Goal: Task Accomplishment & Management: Manage account settings

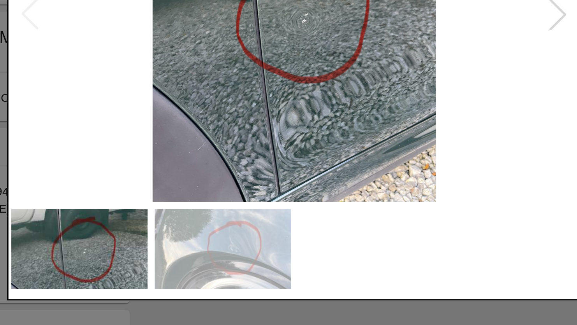
scroll to position [47, 0]
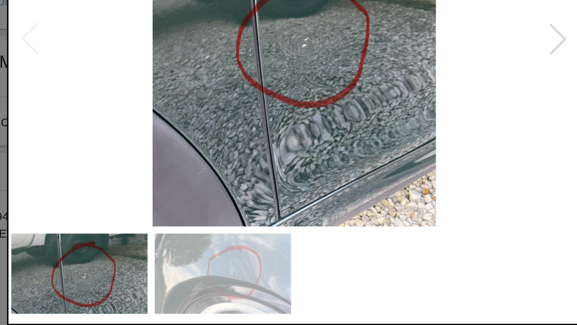
click at [329, 286] on div at bounding box center [288, 162] width 577 height 325
click at [437, 137] on div at bounding box center [431, 136] width 17 height 17
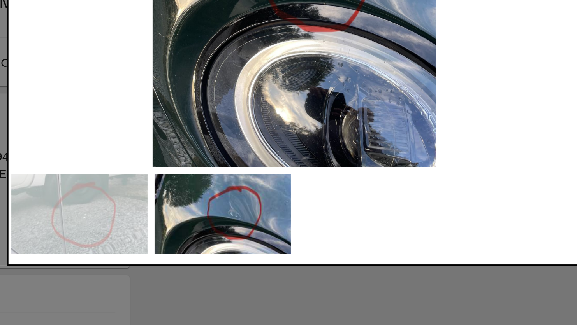
click at [179, 272] on img at bounding box center [172, 264] width 74 height 43
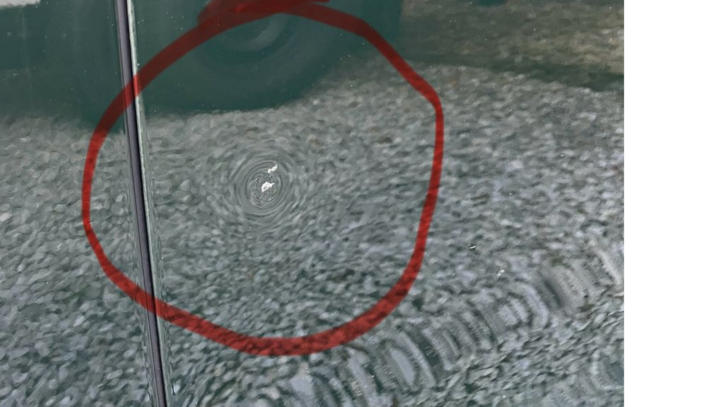
scroll to position [0, 0]
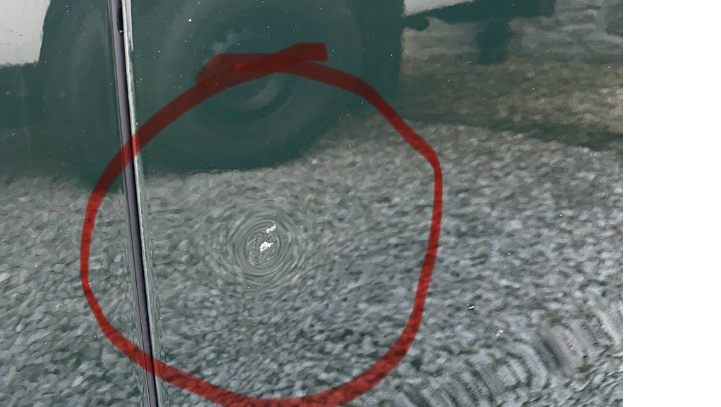
click at [383, 162] on img at bounding box center [360, 171] width 307 height 256
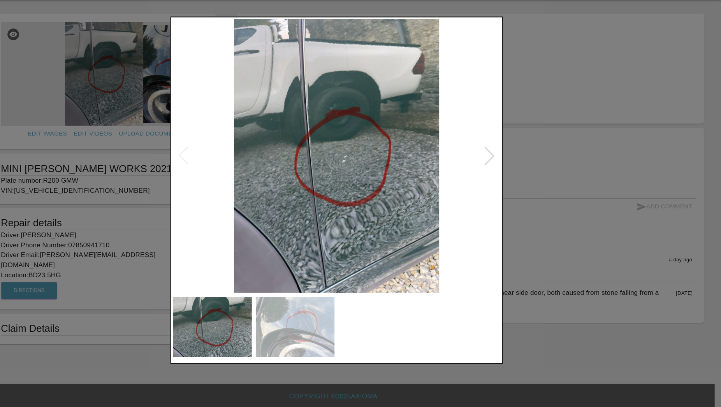
click at [556, 90] on div at bounding box center [360, 203] width 721 height 407
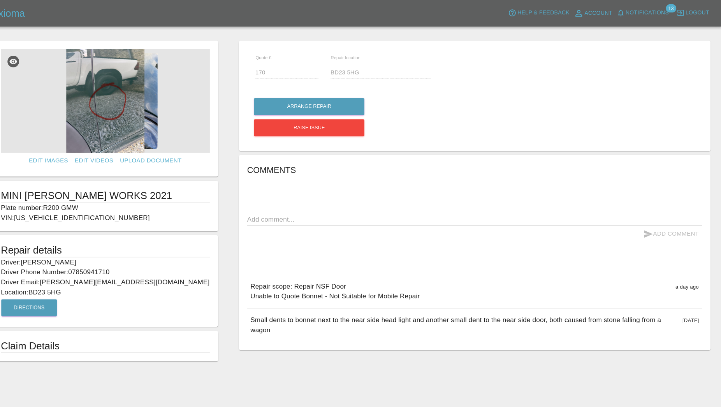
click at [147, 109] on img at bounding box center [144, 94] width 196 height 97
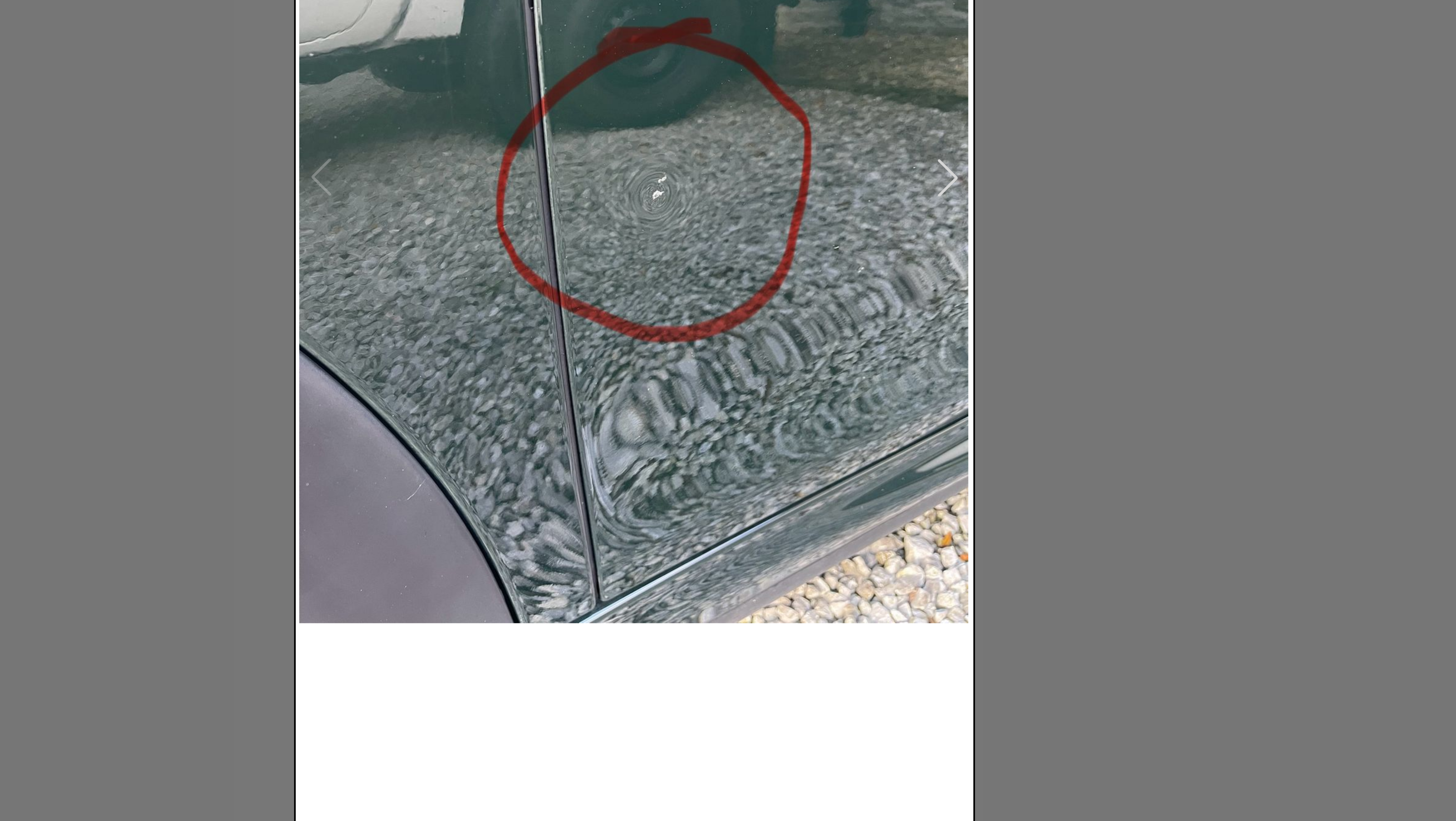
click at [364, 205] on div at bounding box center [728, 410] width 1456 height 821
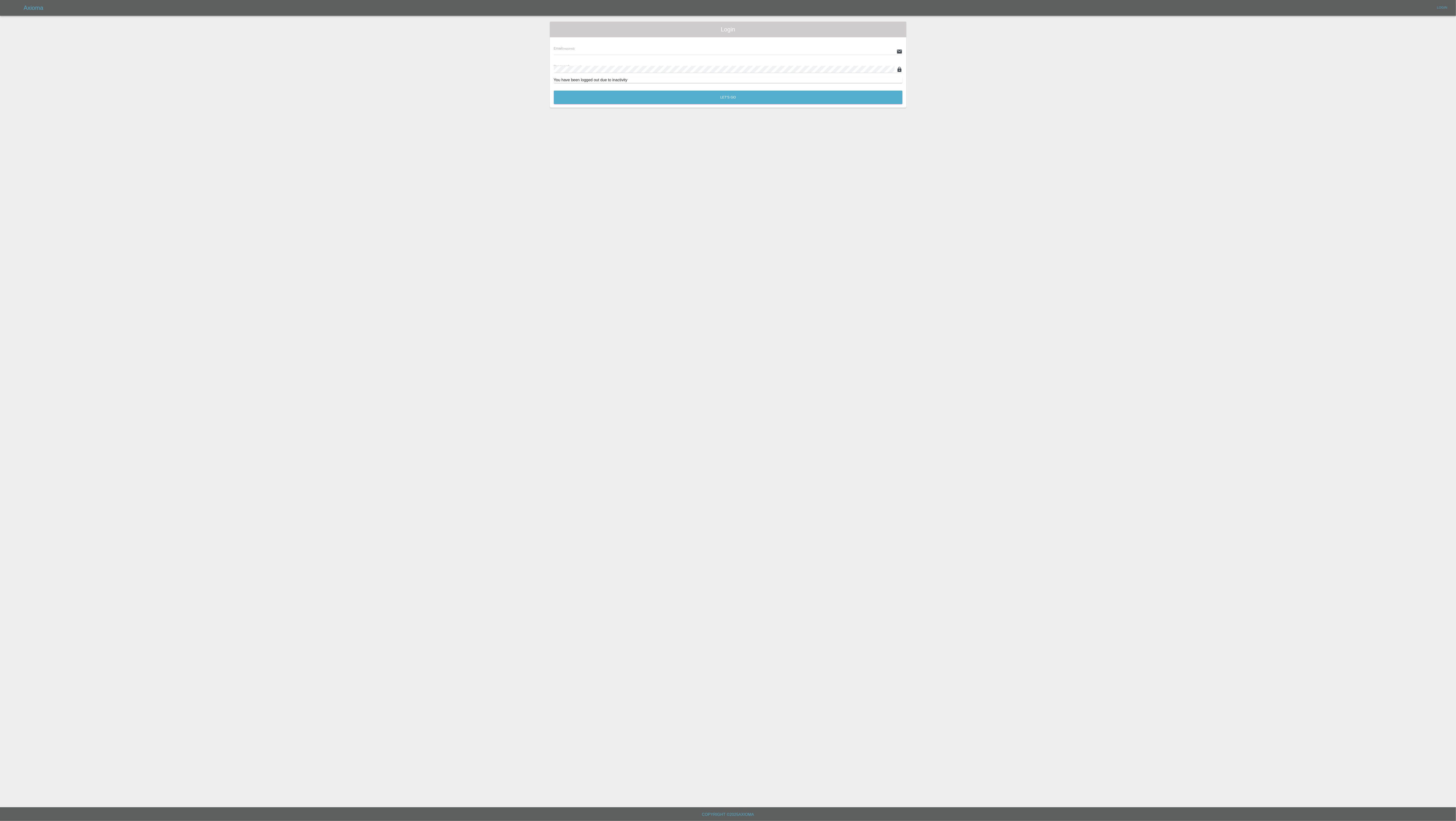
type input "jeff.firmin@revive-uk.com"
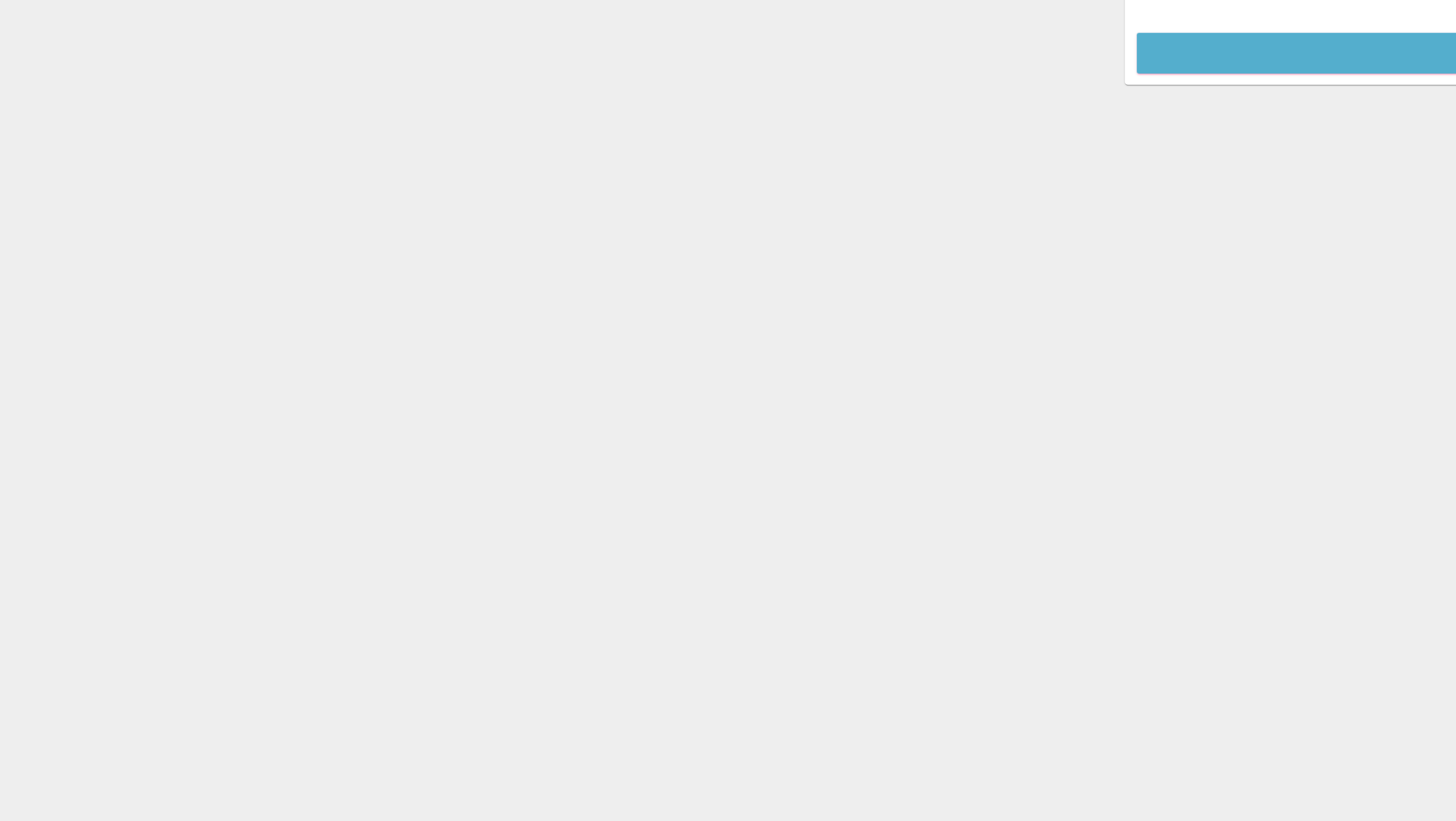
type input "[PERSON_NAME][EMAIL_ADDRESS][PERSON_NAME][DOMAIN_NAME]"
drag, startPoint x: 249, startPoint y: 146, endPoint x: 285, endPoint y: 148, distance: 36.1
click at [260, 146] on main "Login Email (required) jeff.firmin@revive-uk.com Password (required) Let's Go" at bounding box center [728, 403] width 1456 height 807
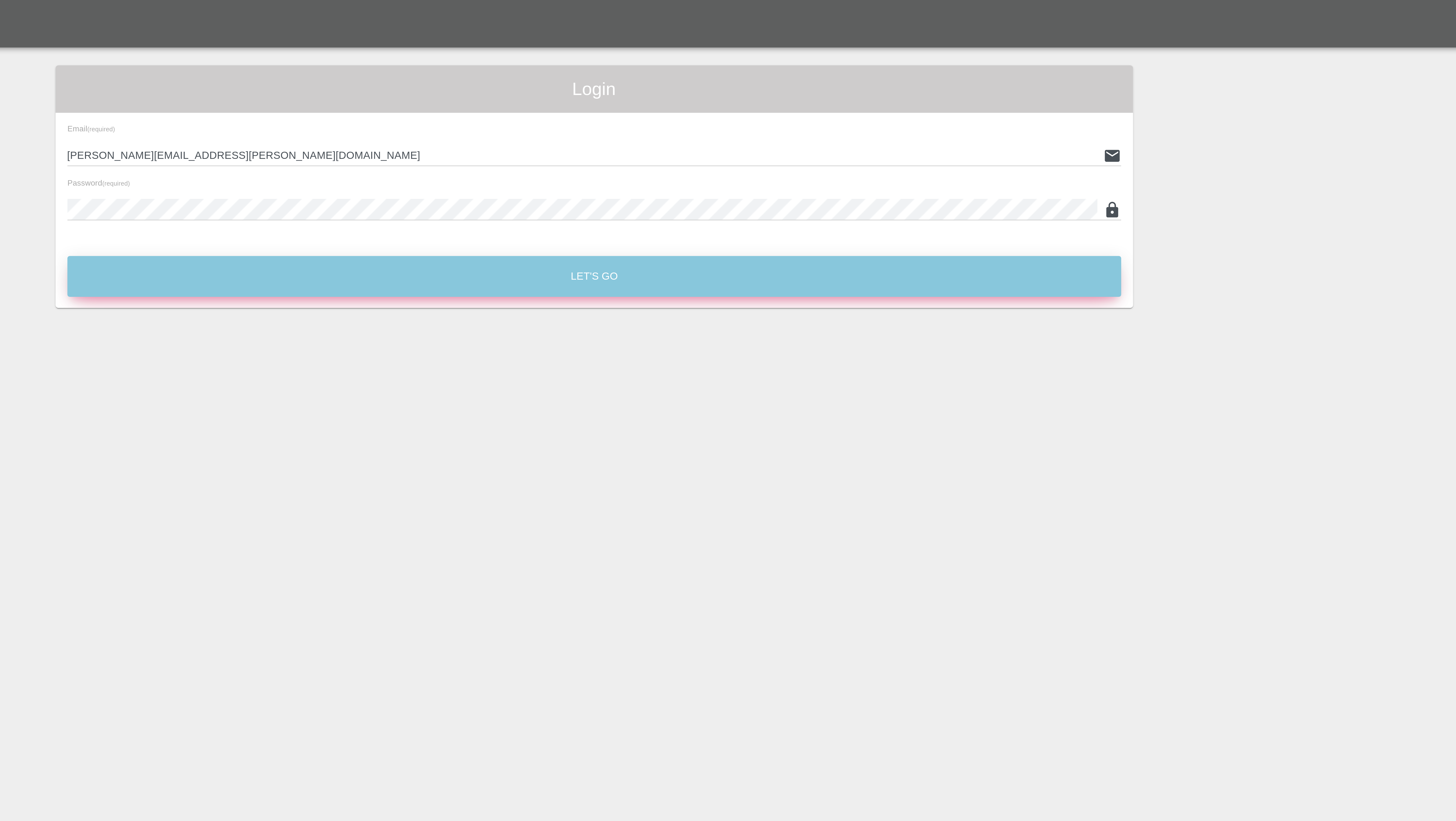
drag, startPoint x: 653, startPoint y: 93, endPoint x: 638, endPoint y: 90, distance: 15.3
click at [639, 90] on button "Let's Go" at bounding box center [728, 91] width 349 height 13
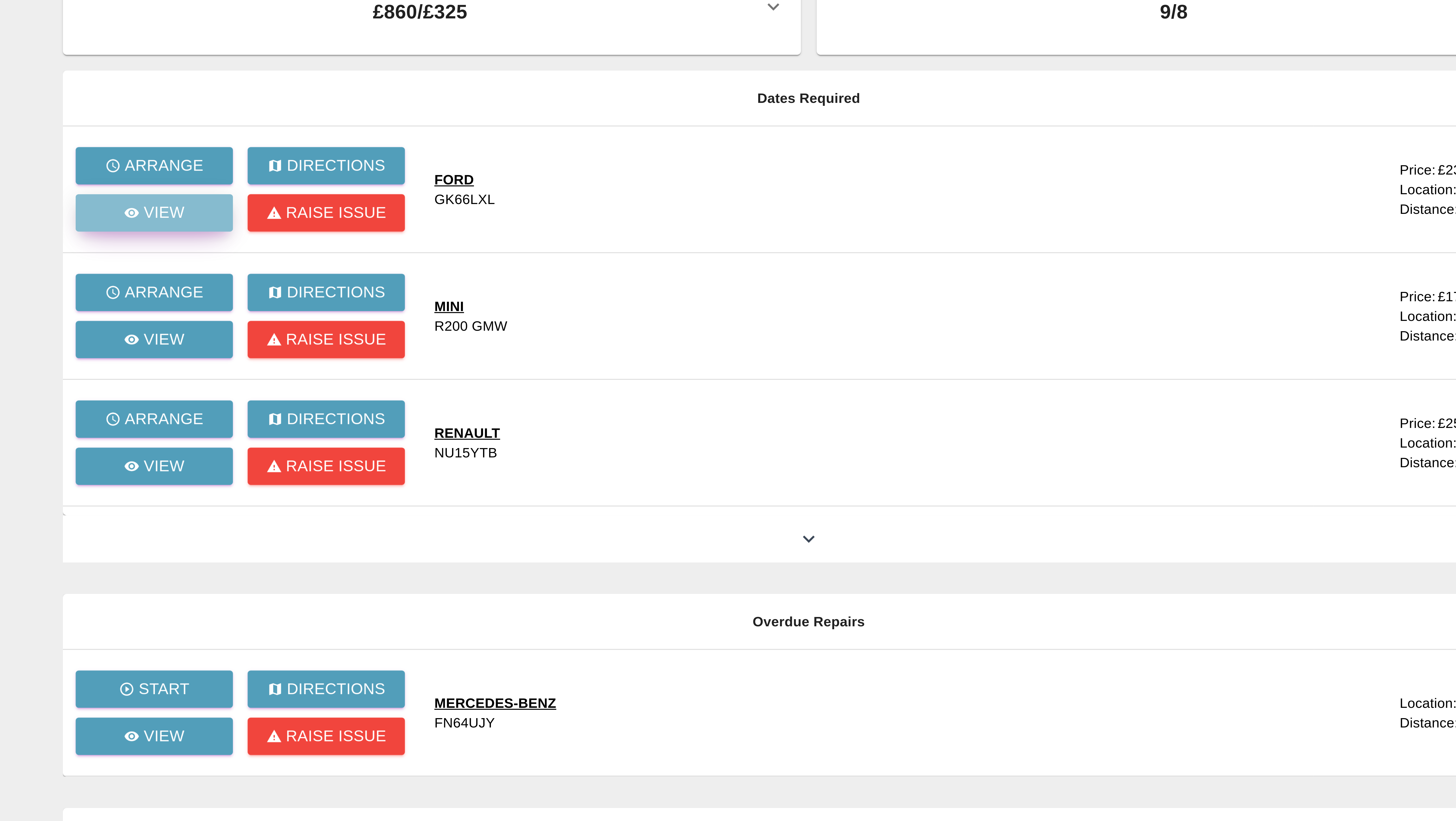
click at [575, 87] on p "View" at bounding box center [575, 85] width 10 height 6
click at [572, 85] on p "View" at bounding box center [575, 85] width 10 height 6
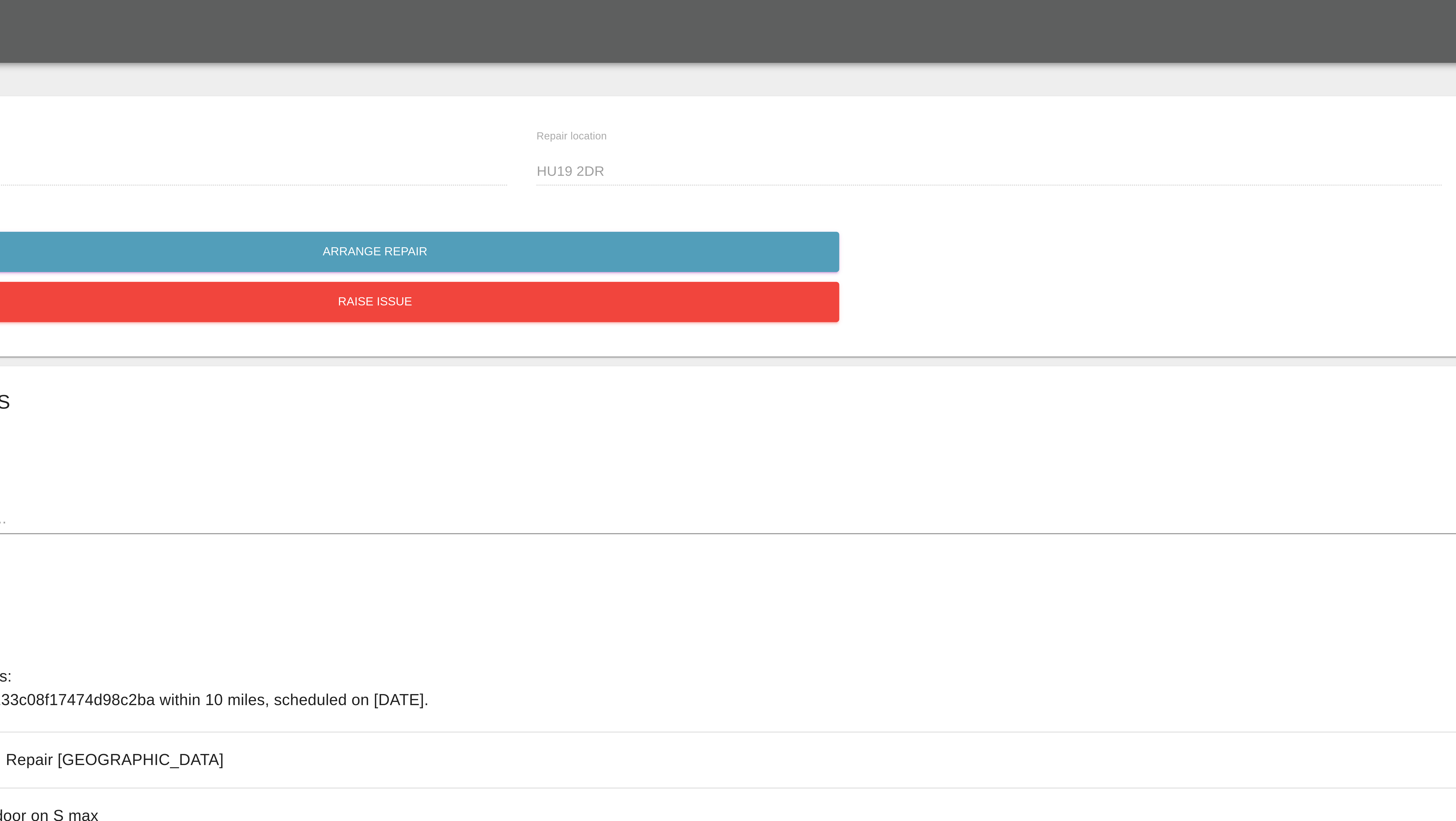
click at [643, 125] on div "Comments x Add Comment Nearby Claims: Claim 68ea4233c08f17474d98c2ba within 10 …" at bounding box center [976, 153] width 936 height 114
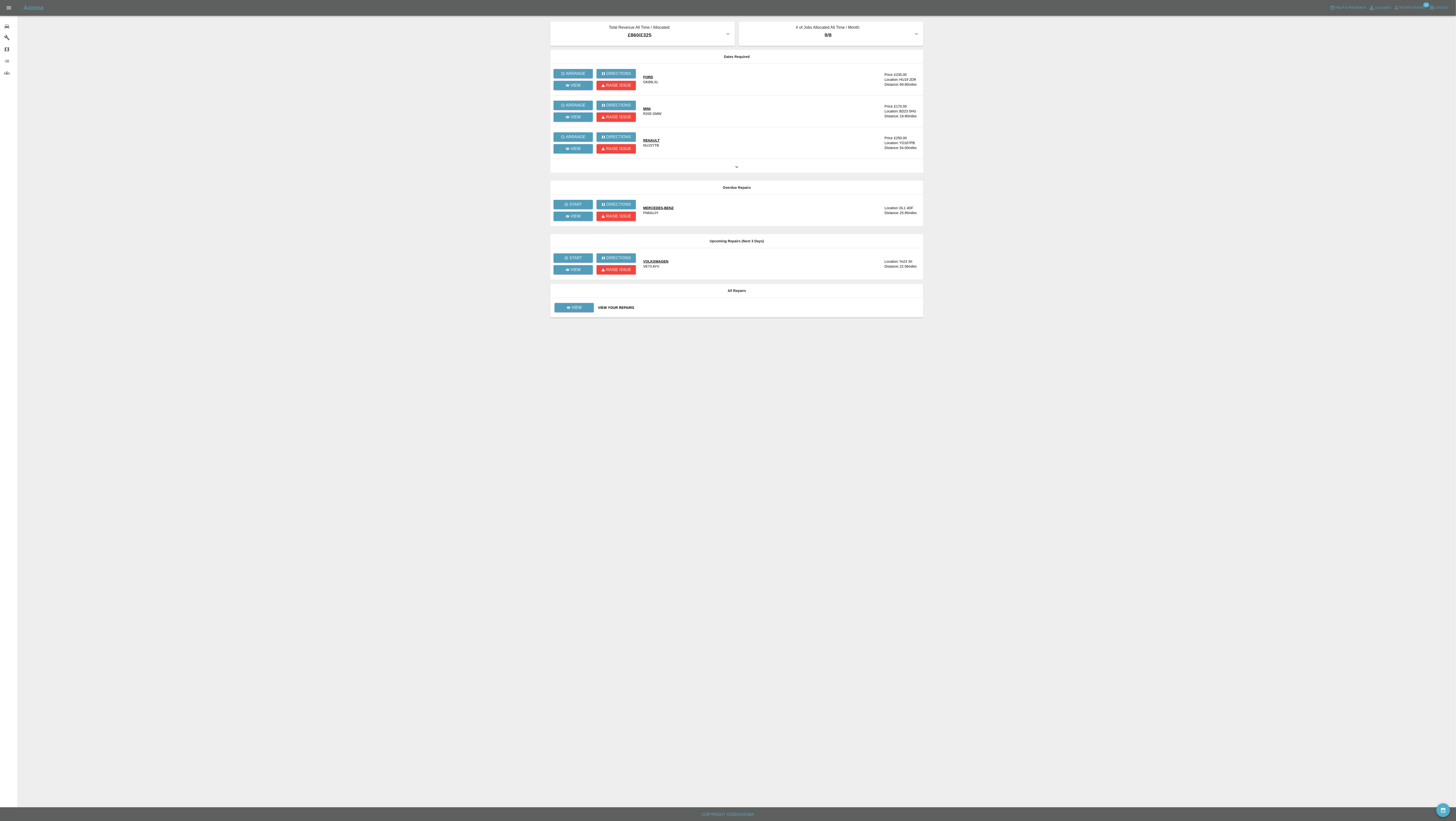
drag, startPoint x: 837, startPoint y: 389, endPoint x: 823, endPoint y: 394, distance: 14.9
click at [837, 389] on main "Total Revenue All Time / Allocated: £860 / £325 Firmin Limited : £860 / £325 # …" at bounding box center [728, 403] width 1456 height 807
drag, startPoint x: 795, startPoint y: 395, endPoint x: 554, endPoint y: 449, distance: 247.0
click at [554, 449] on main "Total Revenue All Time / Allocated: £860 / £325 Firmin Limited : £860 / £325 # …" at bounding box center [728, 403] width 1456 height 807
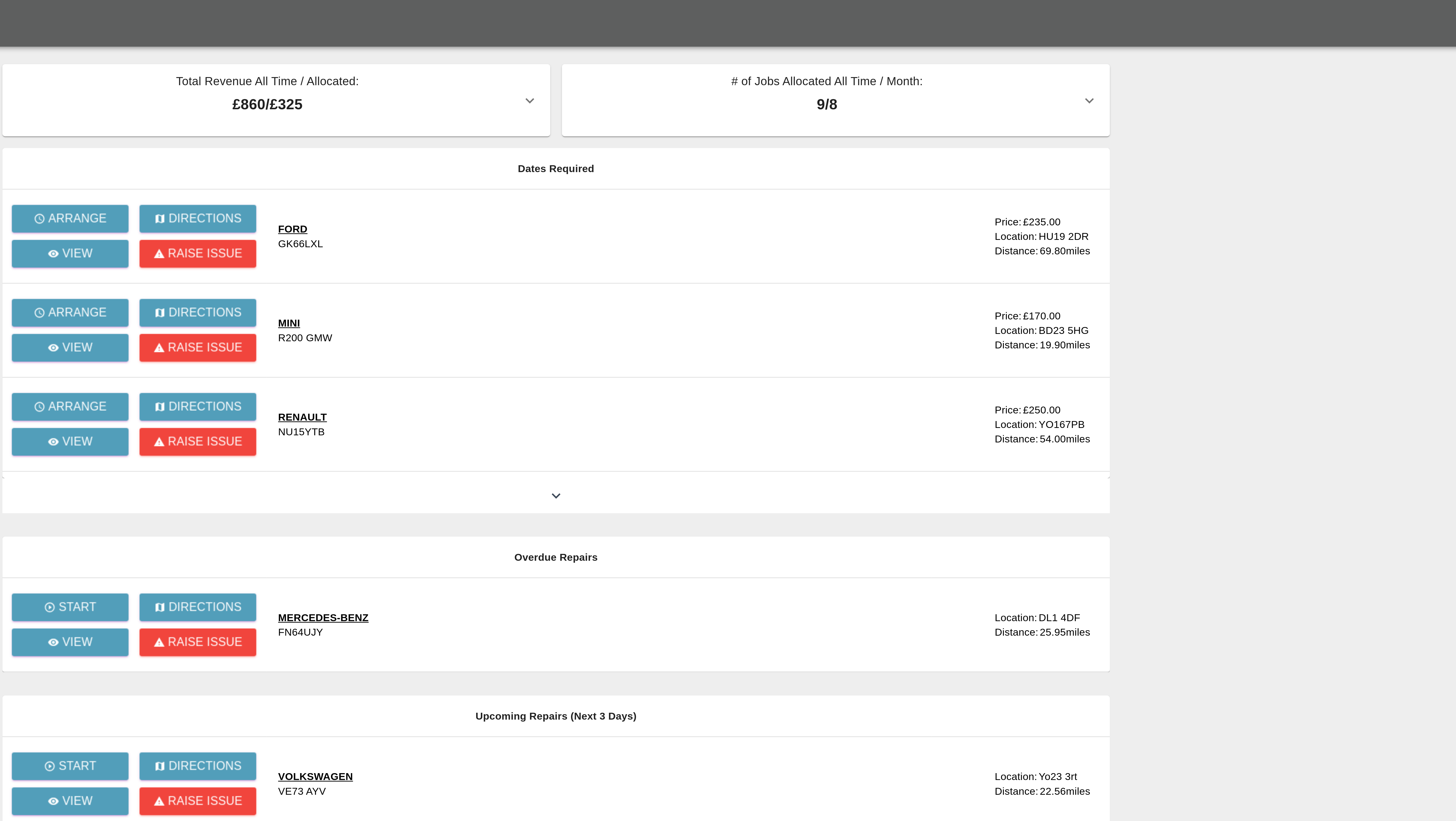
click at [917, 35] on icon "button" at bounding box center [916, 33] width 6 height 6
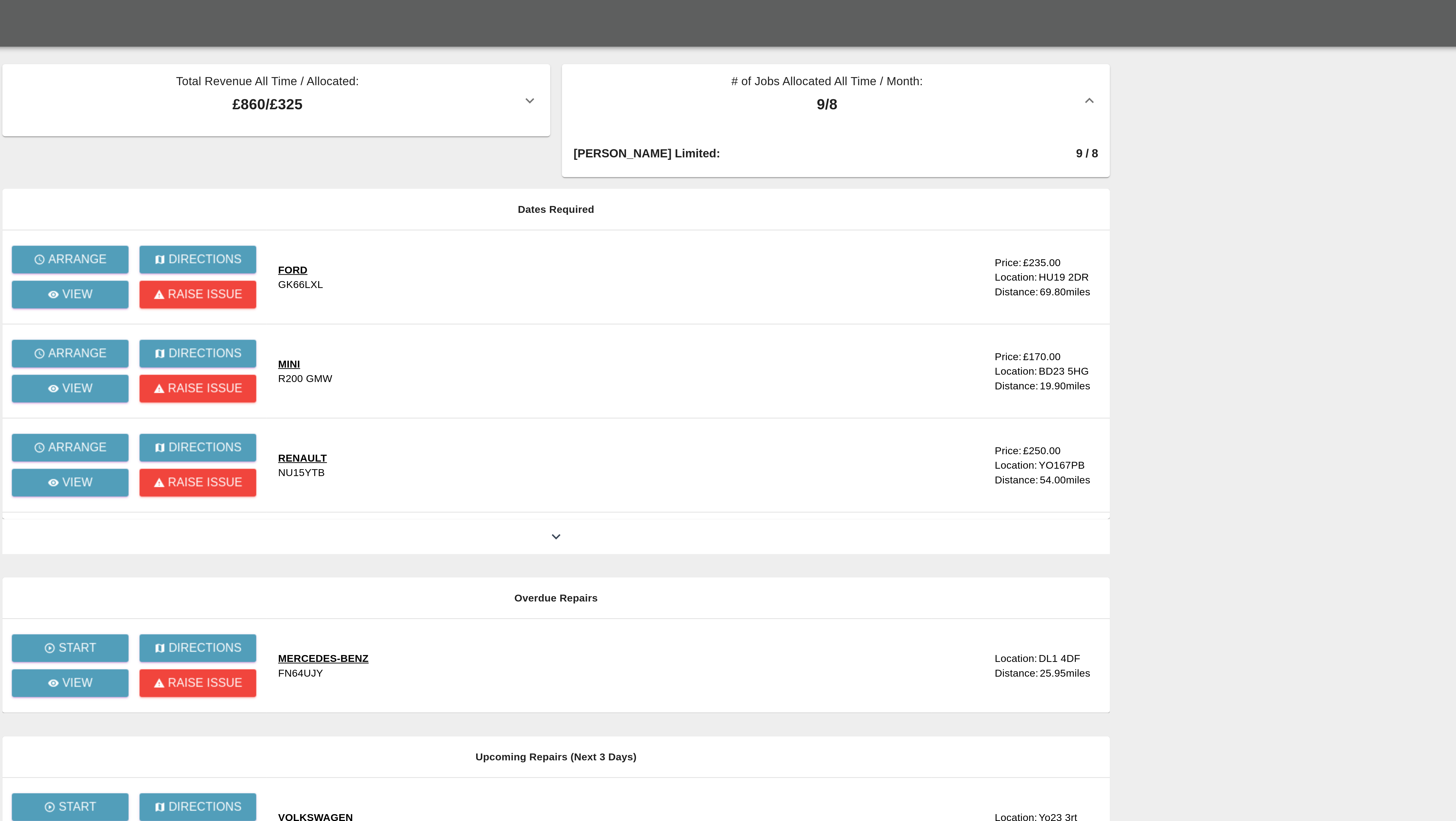
click at [917, 35] on icon "button" at bounding box center [916, 33] width 6 height 6
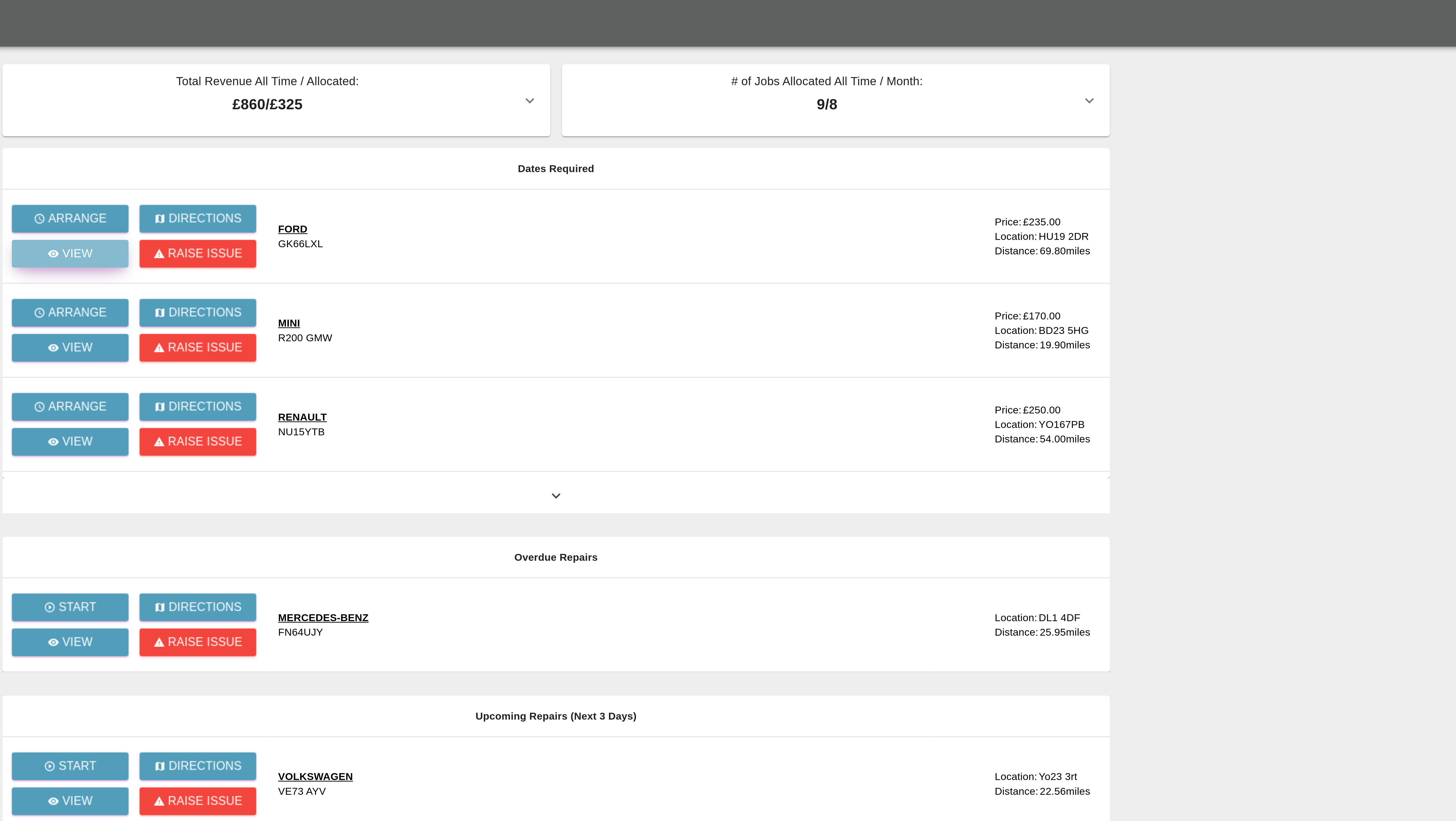
click at [574, 85] on p "View" at bounding box center [575, 85] width 10 height 6
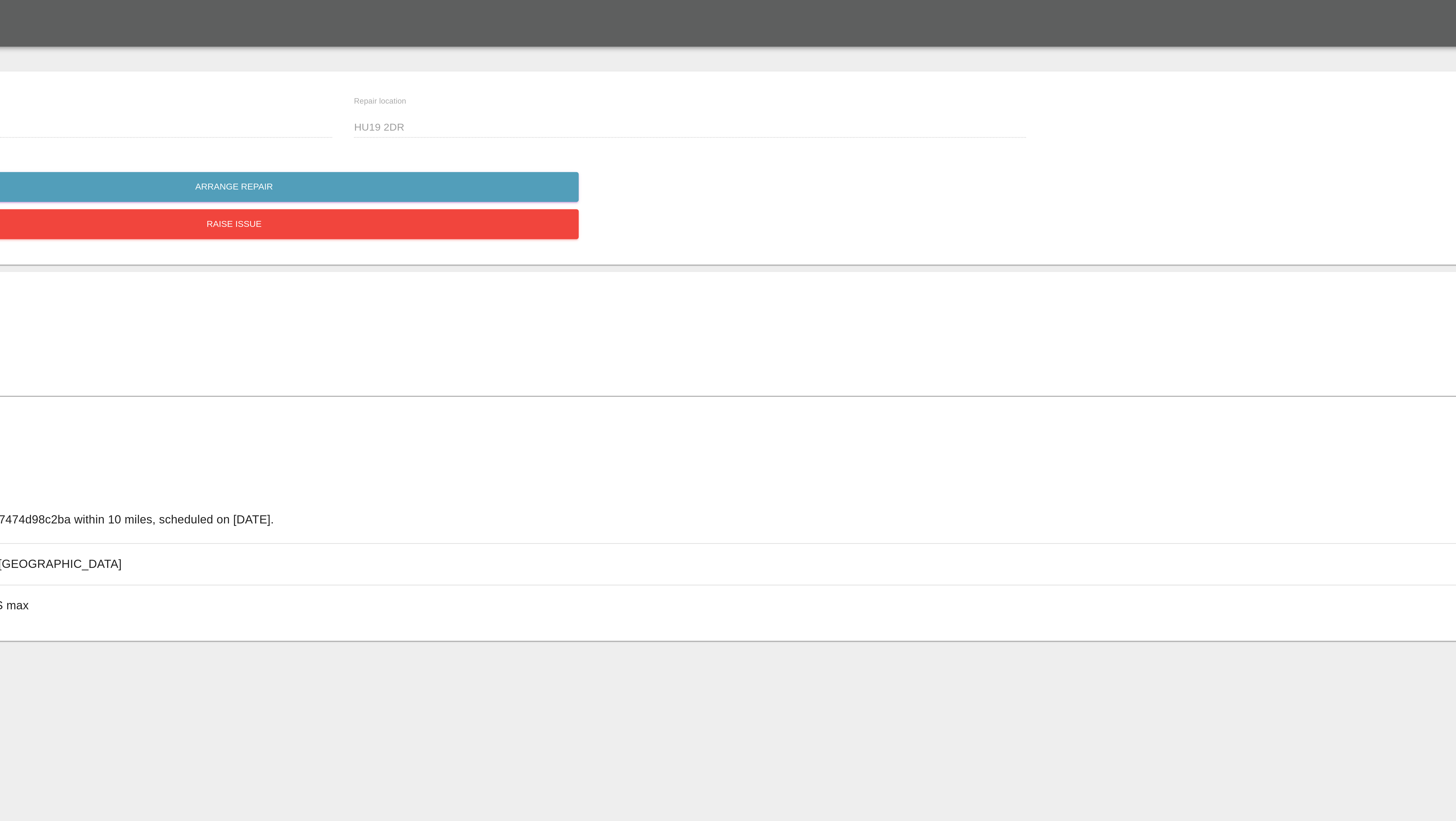
click at [596, 257] on main "Edit Images Edit Videos Upload Document FORD S-MAX 2016 Plate number: GK66LXL V…" at bounding box center [728, 403] width 1456 height 807
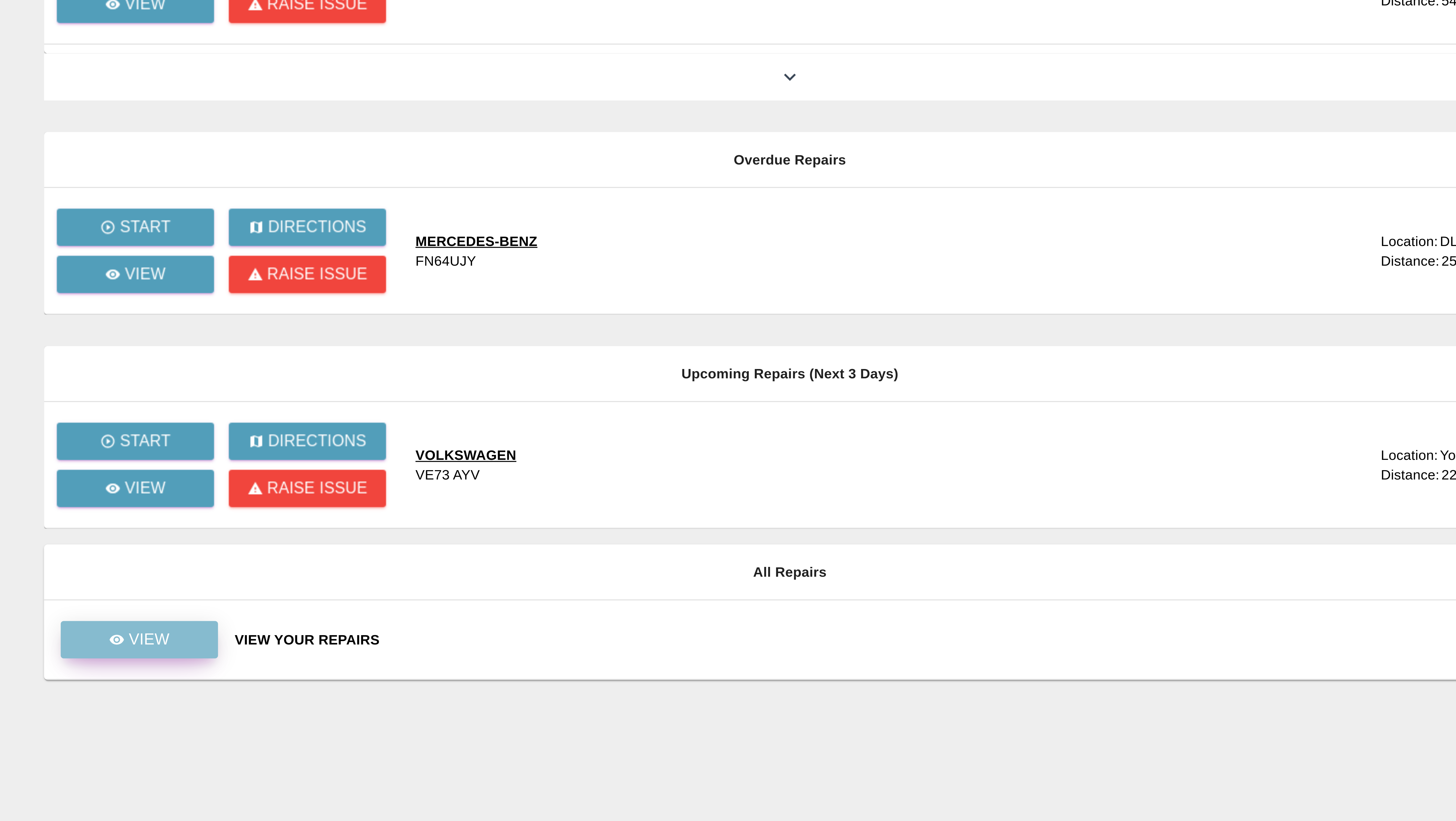
click at [570, 309] on icon at bounding box center [568, 307] width 4 height 4
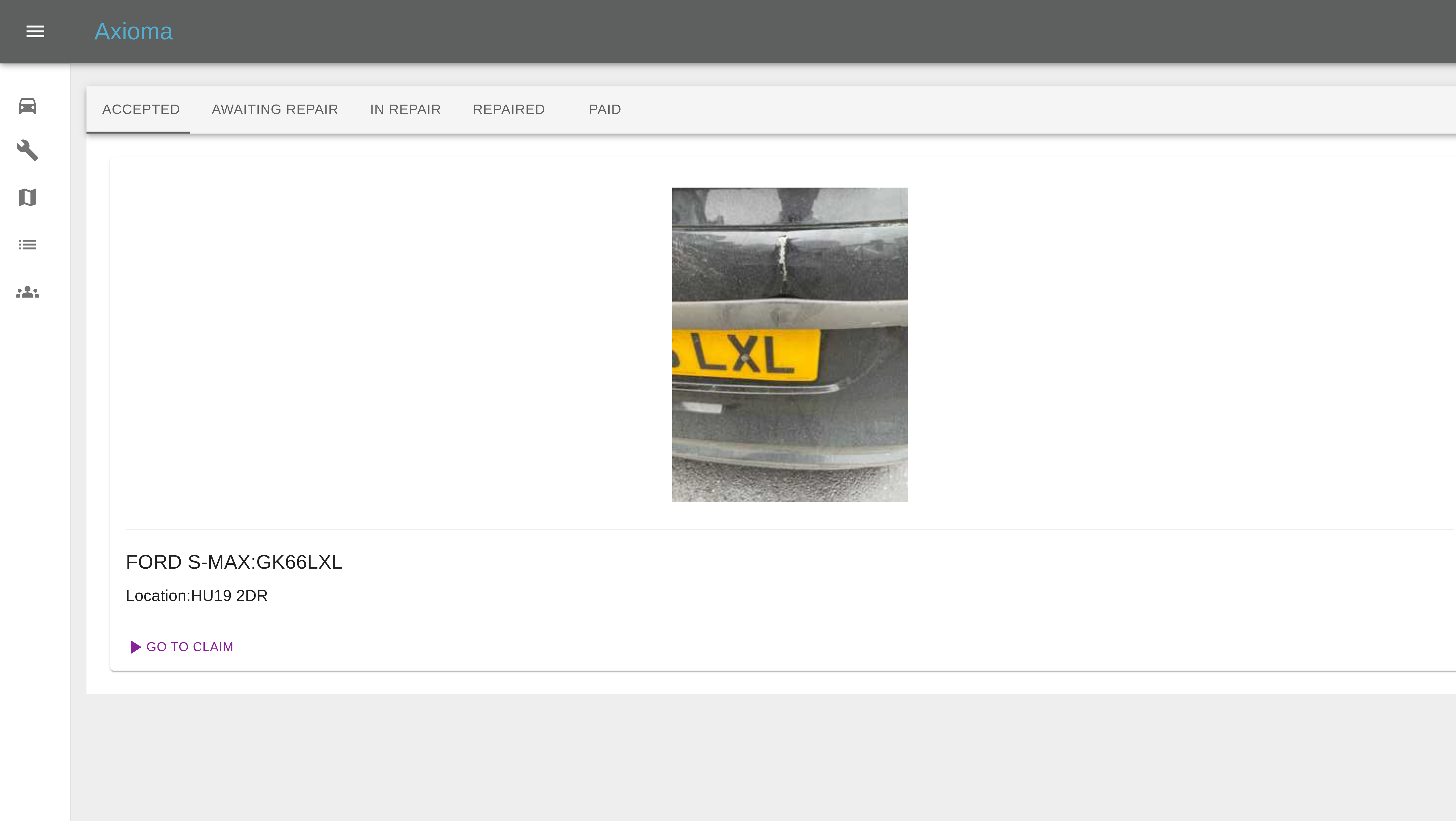
click at [39, 160] on link "Go To Claim" at bounding box center [45, 162] width 30 height 8
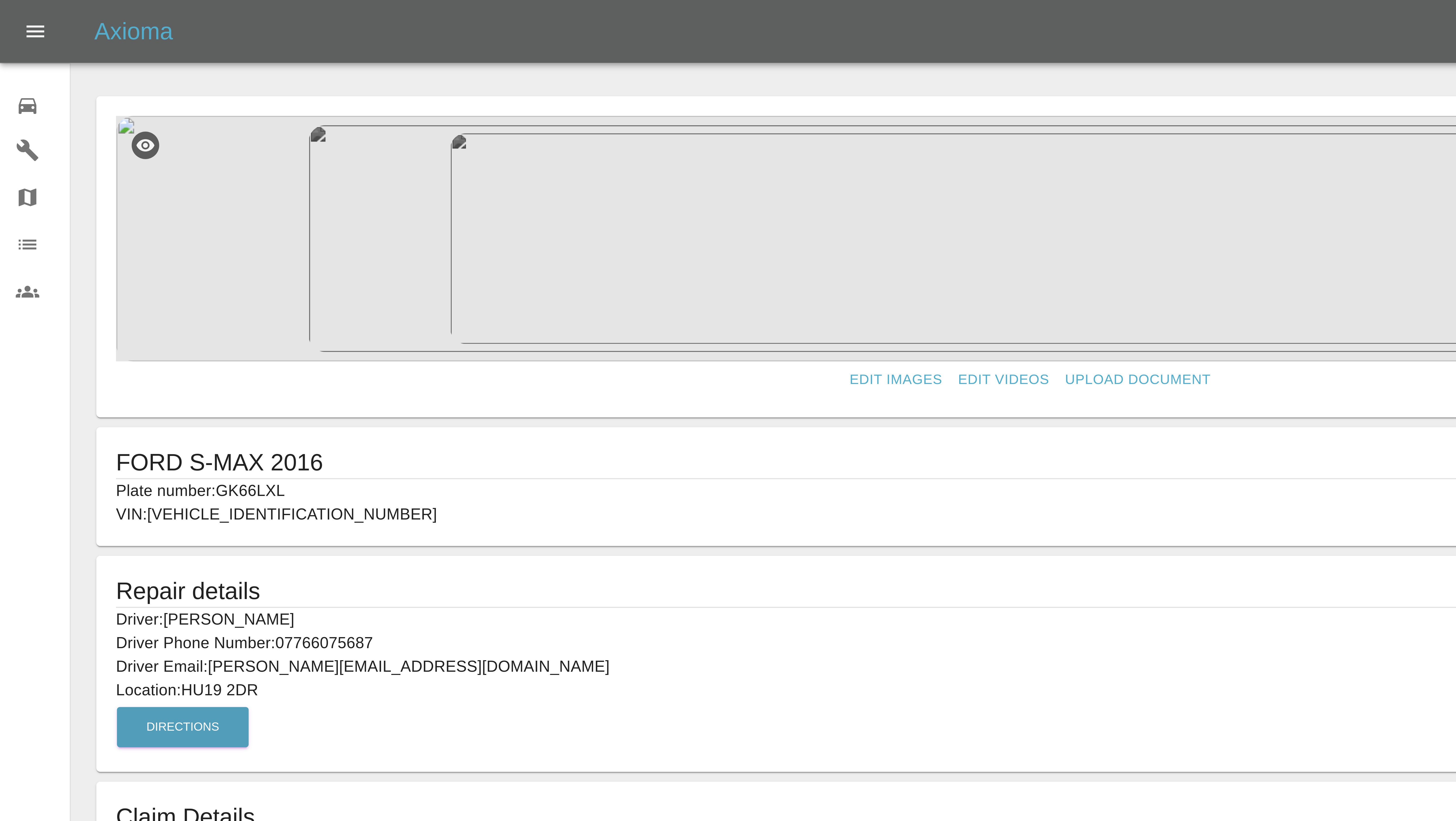
click at [257, 53] on img at bounding box center [258, 59] width 457 height 61
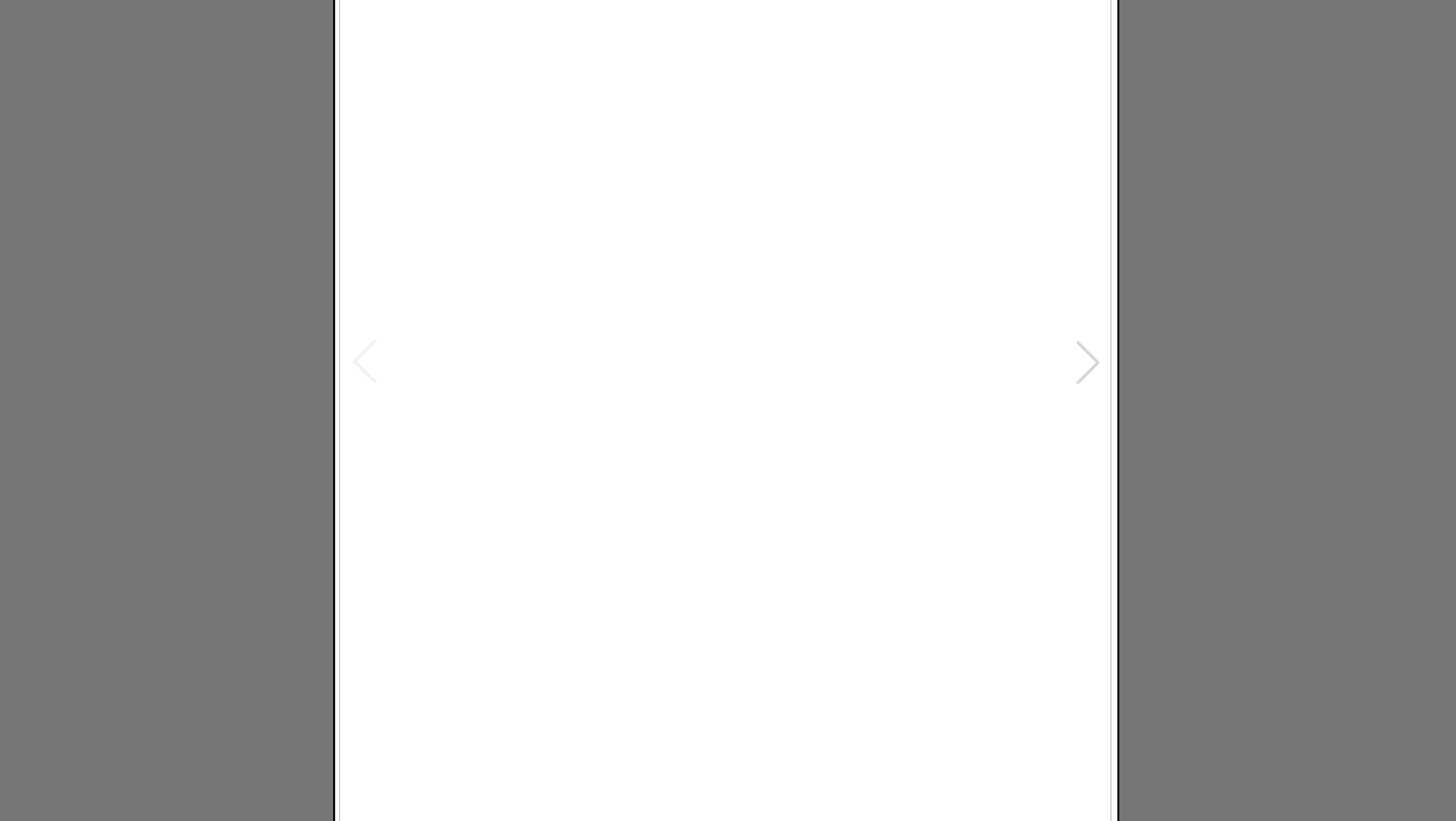
click at [820, 346] on div at bounding box center [818, 345] width 11 height 11
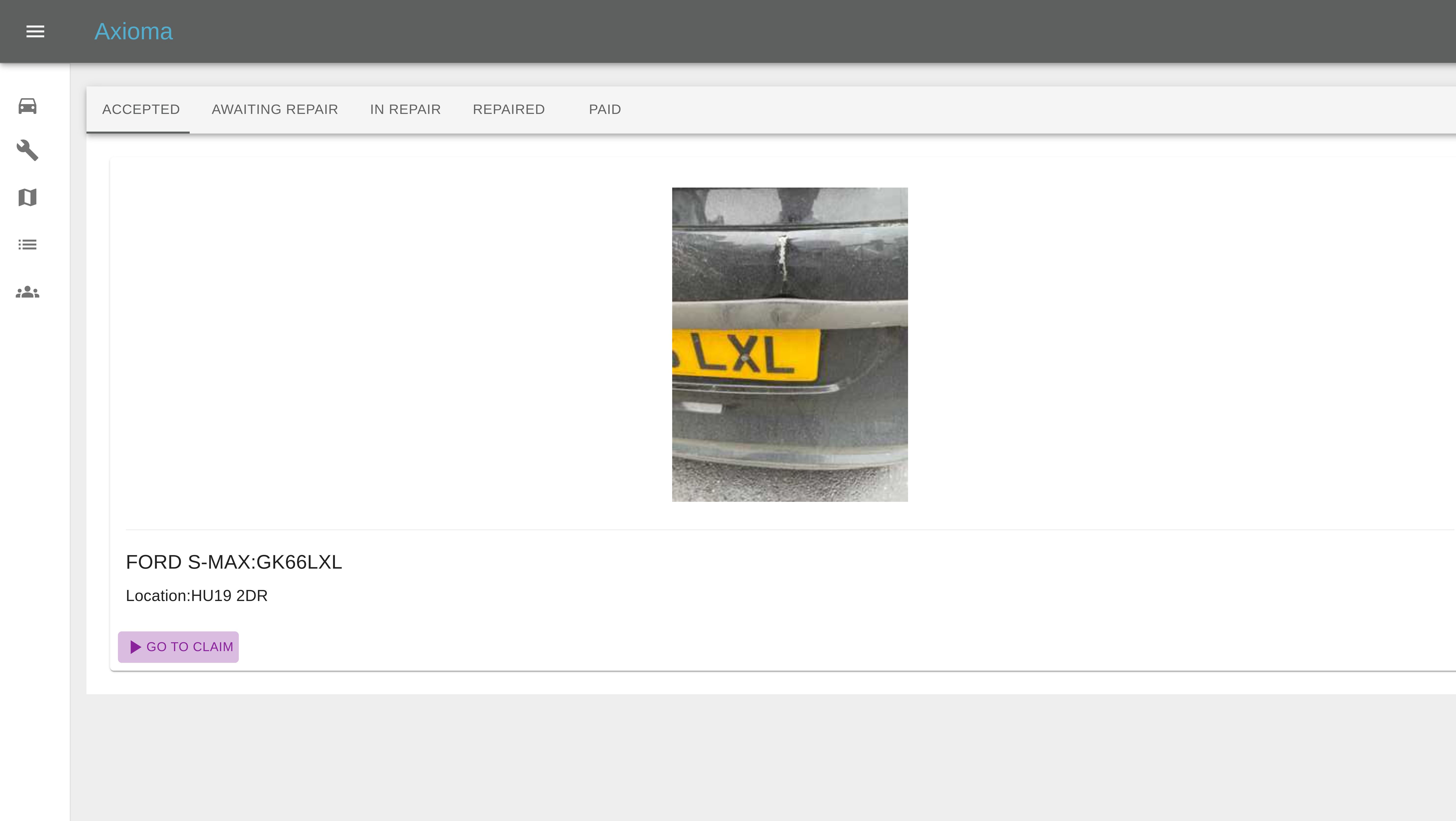
click at [44, 162] on link "Go To Claim" at bounding box center [45, 162] width 30 height 8
click at [45, 162] on link "Go To Claim" at bounding box center [45, 162] width 30 height 8
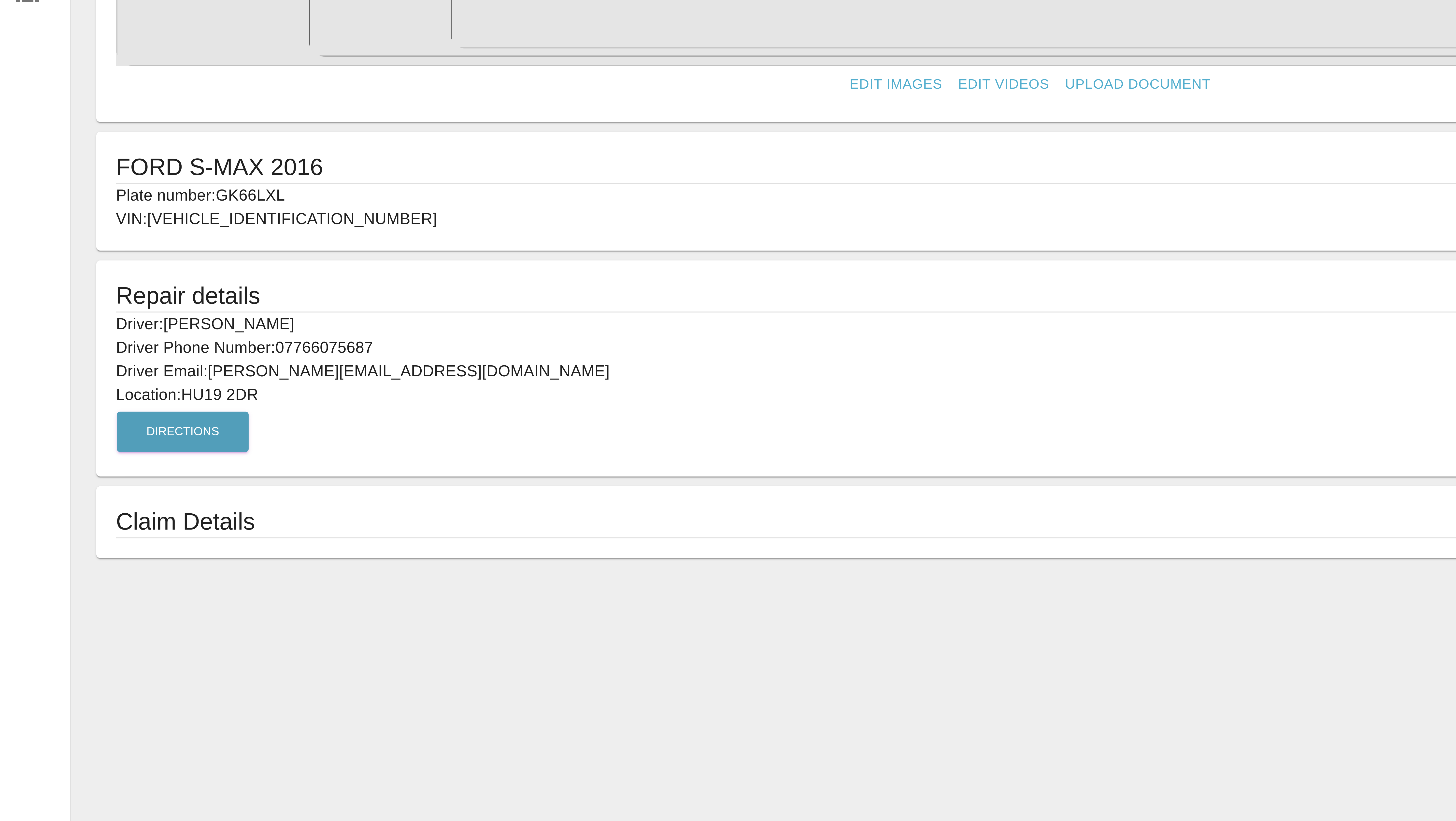
click at [61, 203] on h1 "Claim Details" at bounding box center [258, 204] width 457 height 8
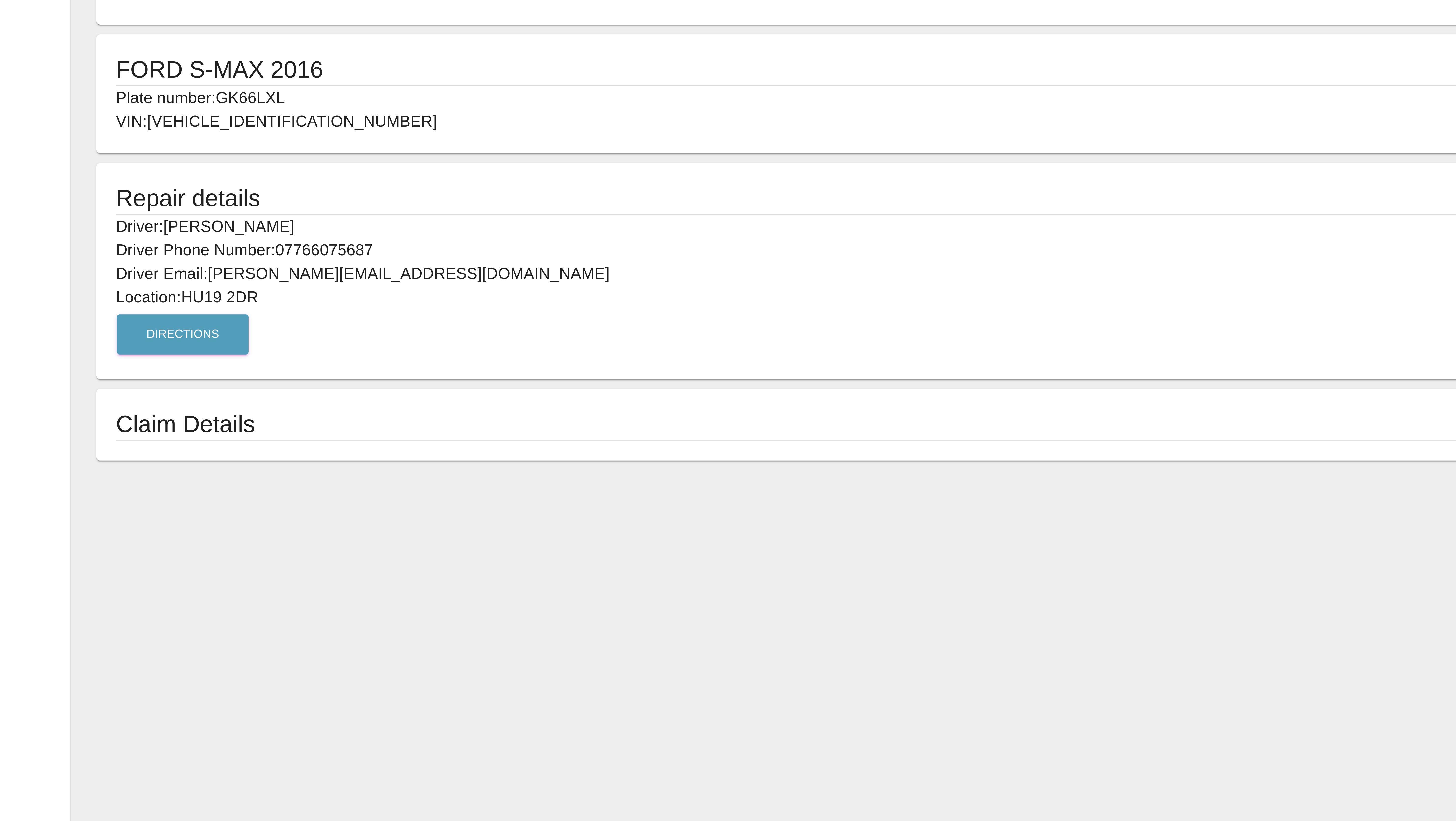
drag, startPoint x: 225, startPoint y: 194, endPoint x: 224, endPoint y: 198, distance: 4.1
click at [224, 198] on form "Edit Images Edit Videos Upload Document FORD S-MAX 2016 Plate number: GK66LXL V…" at bounding box center [257, 119] width 472 height 189
click at [224, 198] on div "Claim Details" at bounding box center [258, 204] width 467 height 18
